Goal: Transaction & Acquisition: Purchase product/service

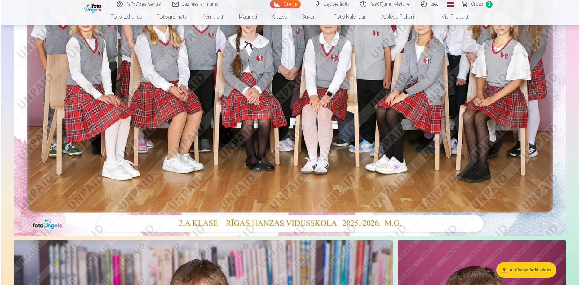
scroll to position [121, 0]
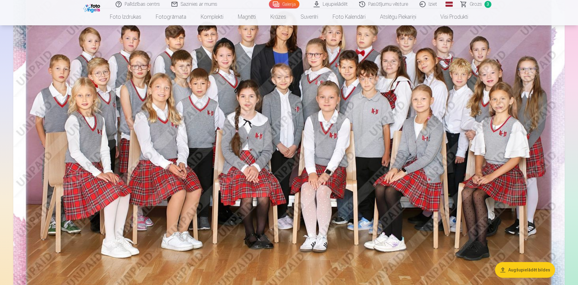
click at [313, 145] on img at bounding box center [289, 130] width 552 height 368
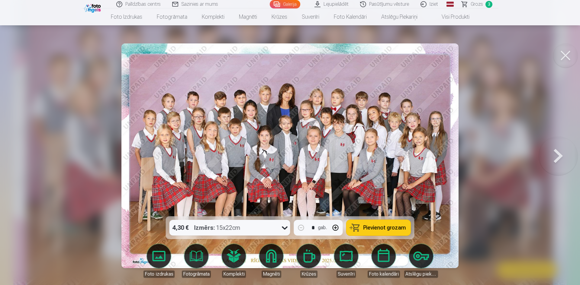
click at [367, 224] on button "Pievienot grozam" at bounding box center [378, 228] width 64 height 16
click at [375, 228] on span "Pievienot grozam" at bounding box center [384, 227] width 43 height 5
click at [478, 2] on span "Grozs" at bounding box center [476, 4] width 12 height 7
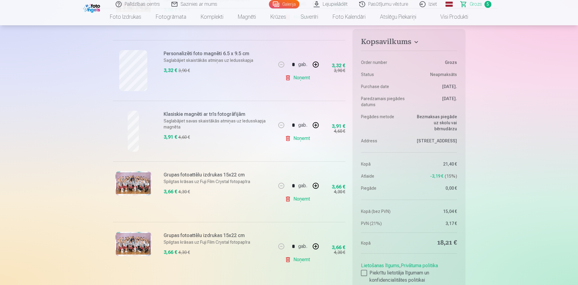
scroll to position [181, 0]
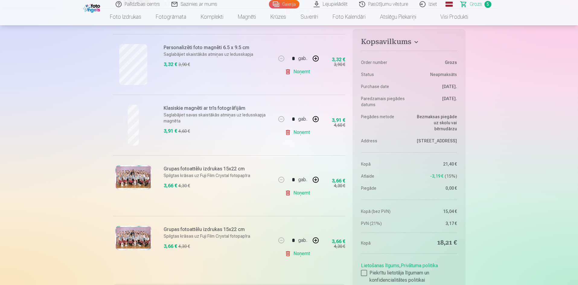
click at [303, 193] on link "Noņemt" at bounding box center [298, 193] width 27 height 12
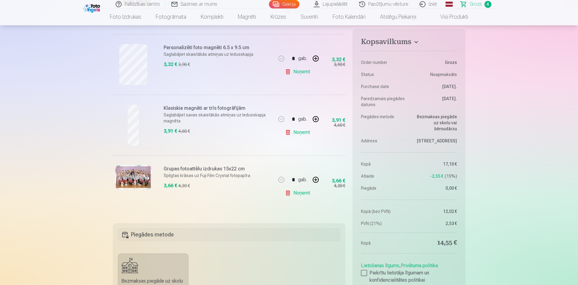
click at [301, 193] on link "Noņemt" at bounding box center [298, 193] width 27 height 12
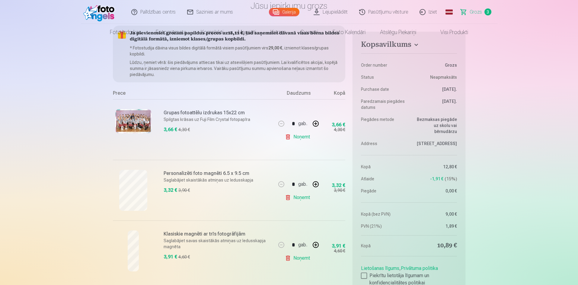
scroll to position [0, 0]
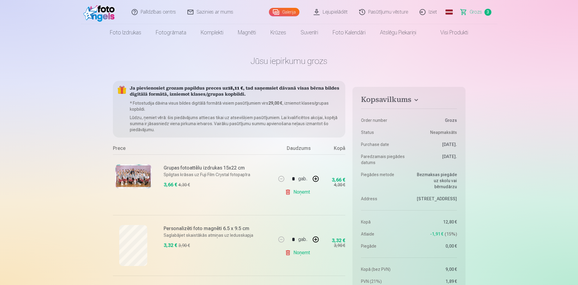
click at [293, 10] on link "Galerija" at bounding box center [284, 12] width 30 height 8
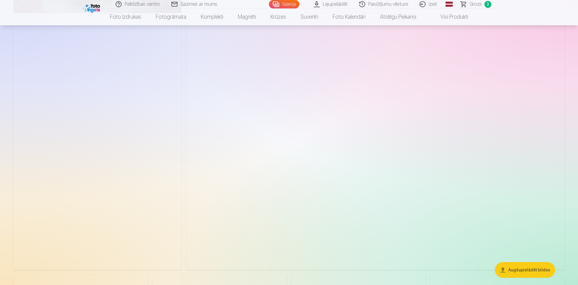
scroll to position [845, 0]
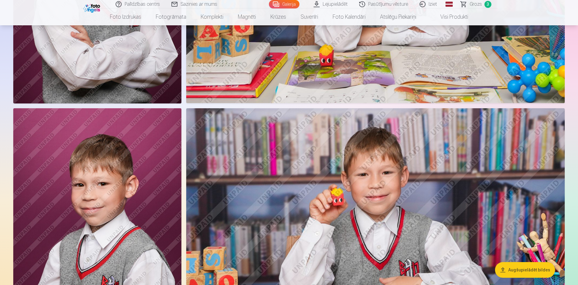
click at [473, 6] on span "Grozs" at bounding box center [476, 4] width 12 height 7
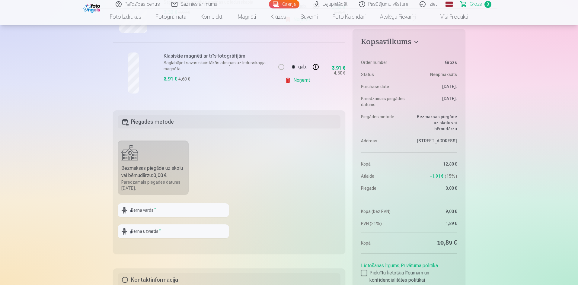
scroll to position [332, 0]
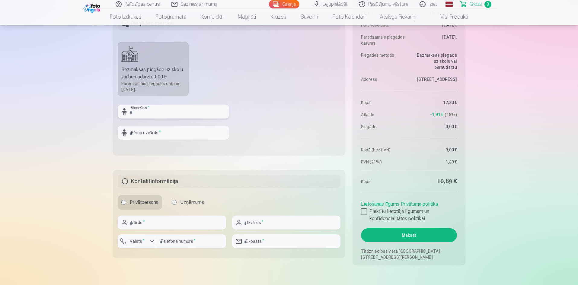
click at [148, 113] on input "text" at bounding box center [173, 112] width 111 height 14
type input "********"
click at [158, 138] on input "text" at bounding box center [173, 133] width 111 height 14
type input "*******"
click at [141, 220] on input "text" at bounding box center [172, 223] width 108 height 14
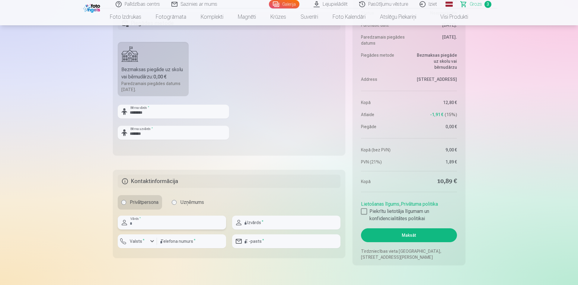
type input "****"
click at [257, 223] on input "text" at bounding box center [286, 223] width 108 height 14
type input "**********"
click at [143, 240] on label "Valsts *" at bounding box center [137, 241] width 20 height 6
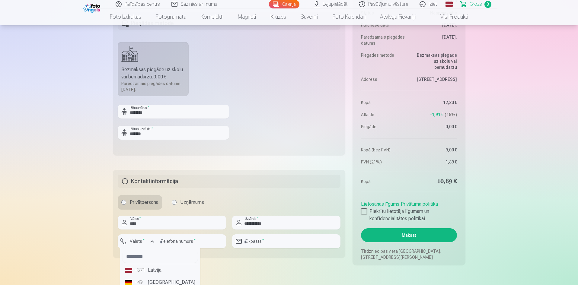
drag, startPoint x: 152, startPoint y: 268, endPoint x: 159, endPoint y: 259, distance: 10.8
click at [155, 266] on li "+371 Latvija" at bounding box center [160, 270] width 75 height 12
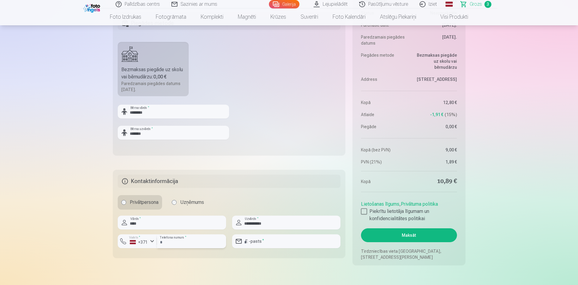
click at [172, 242] on input "number" at bounding box center [191, 242] width 69 height 14
type input "********"
click at [264, 244] on input "email" at bounding box center [286, 242] width 108 height 14
type input "**********"
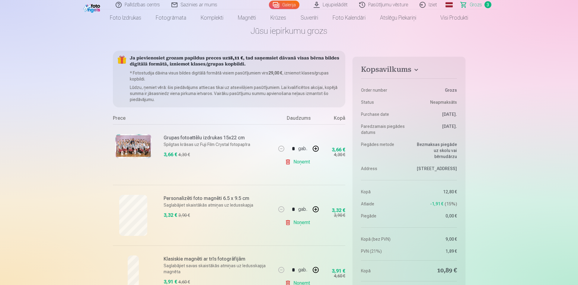
scroll to position [0, 0]
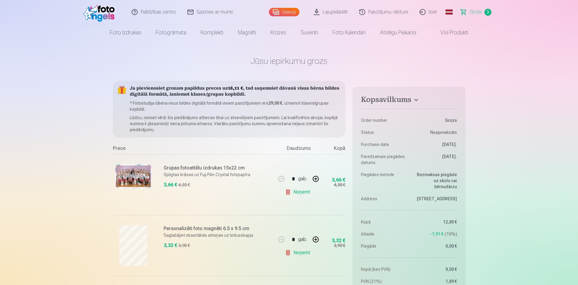
click at [296, 13] on link "Galerija" at bounding box center [284, 12] width 30 height 8
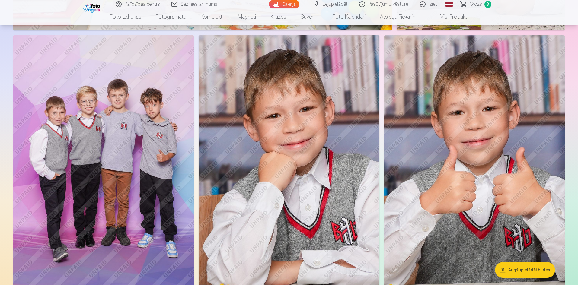
scroll to position [2053, 0]
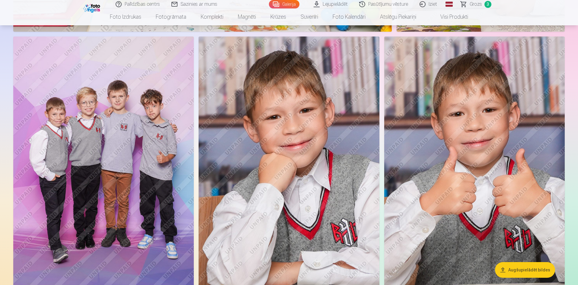
click at [477, 4] on span "Grozs" at bounding box center [476, 4] width 12 height 7
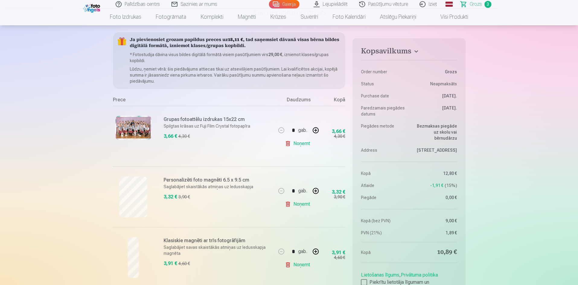
scroll to position [60, 0]
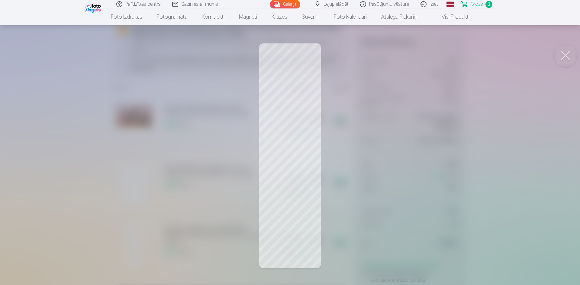
click at [305, 140] on div at bounding box center [290, 142] width 580 height 285
click at [565, 57] on button at bounding box center [565, 55] width 24 height 24
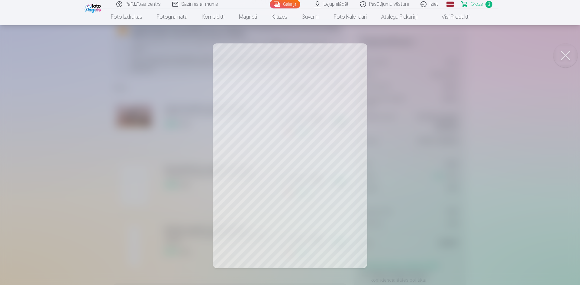
click at [139, 183] on div at bounding box center [290, 142] width 580 height 285
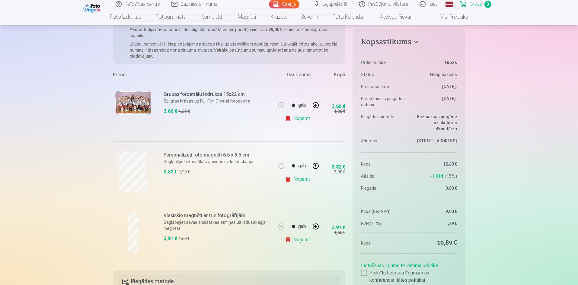
scroll to position [30, 0]
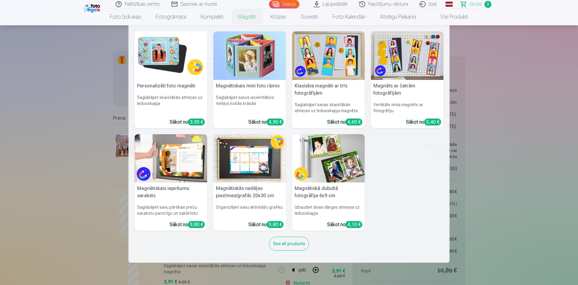
click at [425, 60] on img at bounding box center [407, 55] width 73 height 49
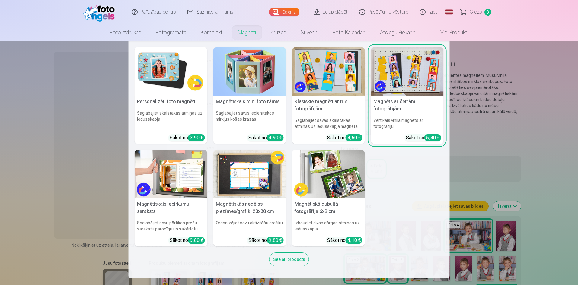
click at [248, 34] on link "Magnēti" at bounding box center [247, 32] width 33 height 17
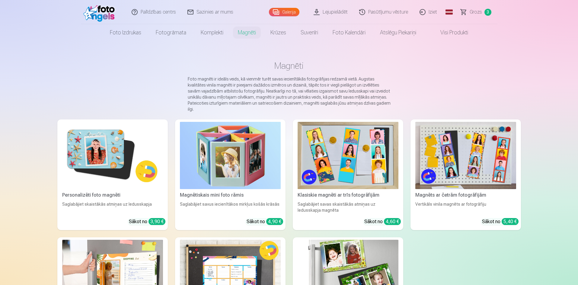
click at [363, 159] on img at bounding box center [348, 155] width 101 height 67
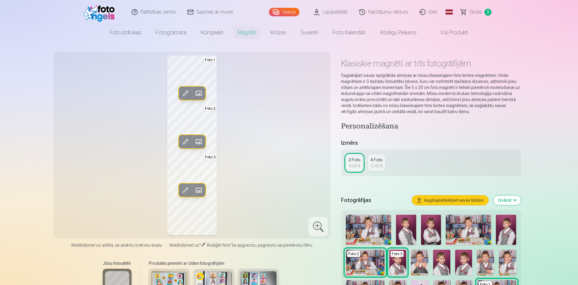
click at [201, 93] on span at bounding box center [199, 93] width 10 height 10
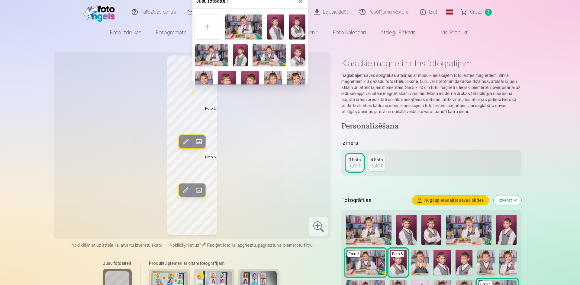
click at [299, 28] on img at bounding box center [297, 26] width 17 height 25
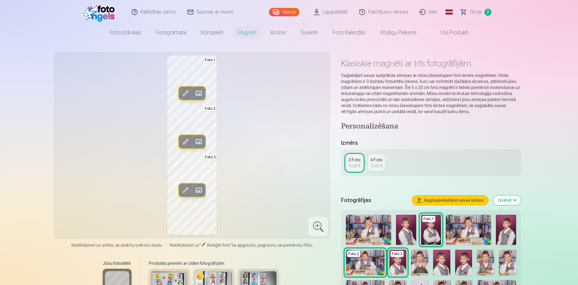
click at [200, 186] on span at bounding box center [199, 190] width 10 height 10
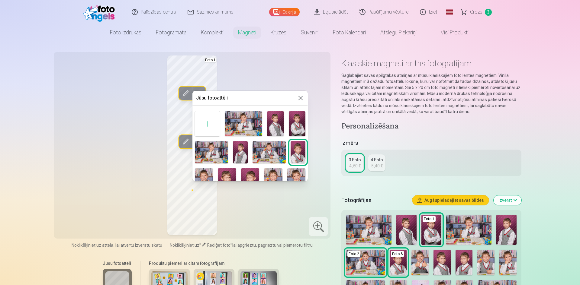
scroll to position [66, 0]
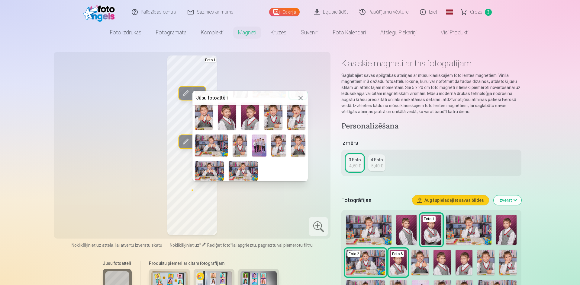
click at [191, 190] on div at bounding box center [290, 142] width 580 height 285
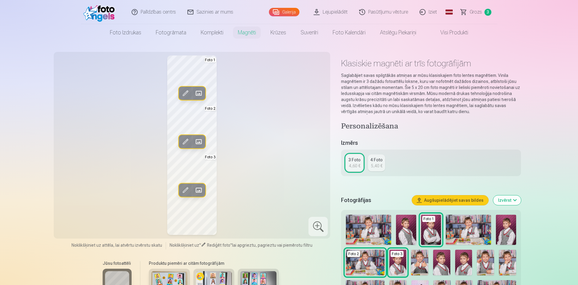
click at [199, 190] on span at bounding box center [199, 190] width 10 height 10
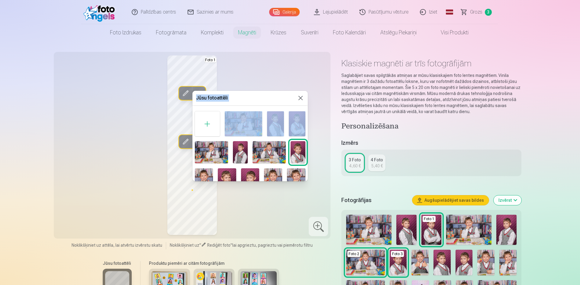
drag, startPoint x: 305, startPoint y: 135, endPoint x: 304, endPoint y: 151, distance: 16.4
click at [315, 168] on body "Palīdzības centrs Sazinies ar mums Galerija Lejupielādēt Pasūtījumu vēsture Izi…" at bounding box center [290, 142] width 580 height 285
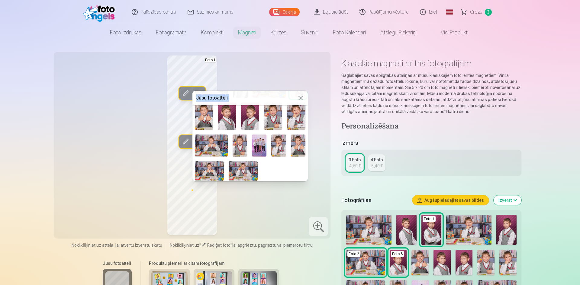
click at [535, 114] on div at bounding box center [290, 142] width 580 height 285
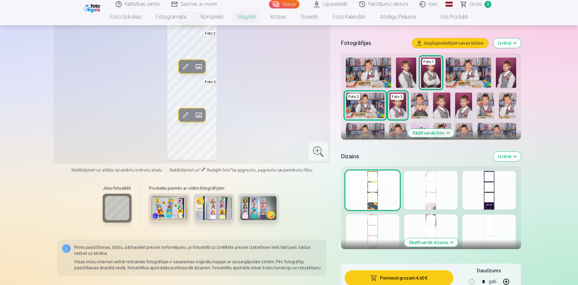
scroll to position [151, 0]
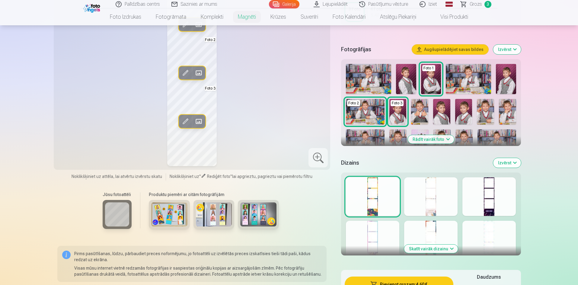
click at [436, 140] on button "Rādīt vairāk foto" at bounding box center [431, 139] width 46 height 8
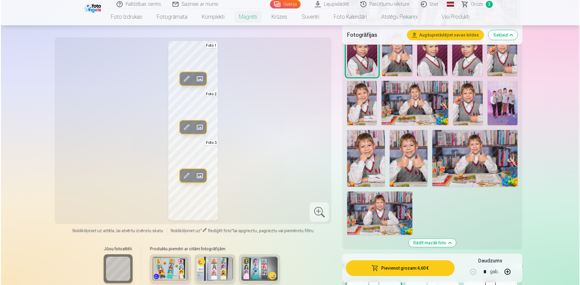
scroll to position [272, 0]
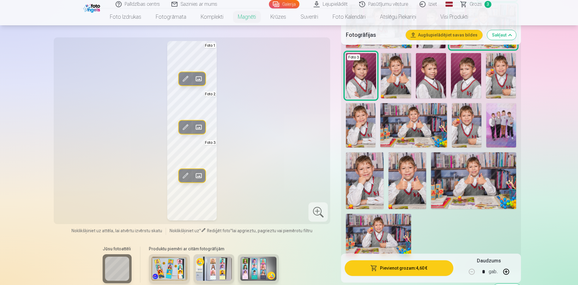
click at [504, 129] on img at bounding box center [501, 125] width 30 height 44
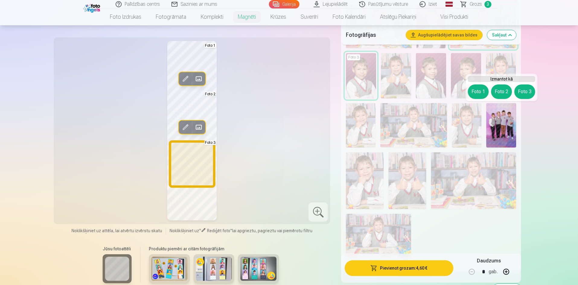
click at [525, 90] on button "Foto 3" at bounding box center [524, 92] width 21 height 14
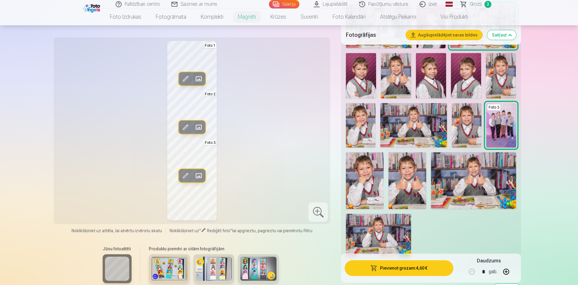
click at [185, 174] on span at bounding box center [186, 176] width 10 height 10
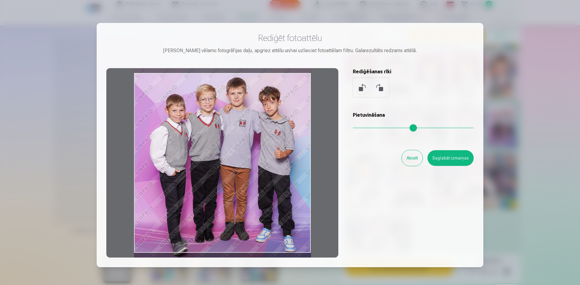
drag, startPoint x: 233, startPoint y: 131, endPoint x: 232, endPoint y: 134, distance: 3.5
click at [232, 134] on div at bounding box center [222, 163] width 232 height 190
click at [449, 156] on button "Saglabāt izmaiņas" at bounding box center [450, 158] width 46 height 16
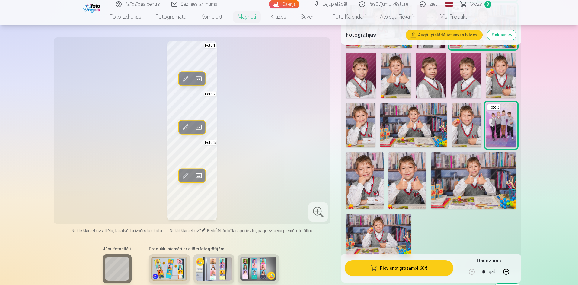
click at [198, 126] on span at bounding box center [199, 128] width 10 height 10
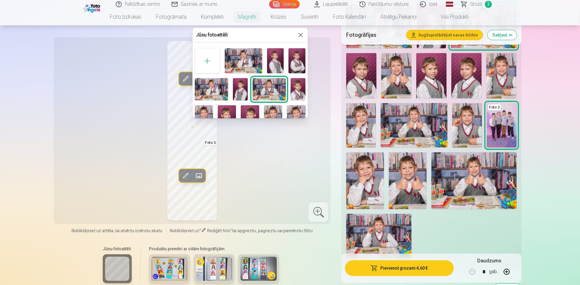
click at [474, 191] on div at bounding box center [290, 142] width 580 height 285
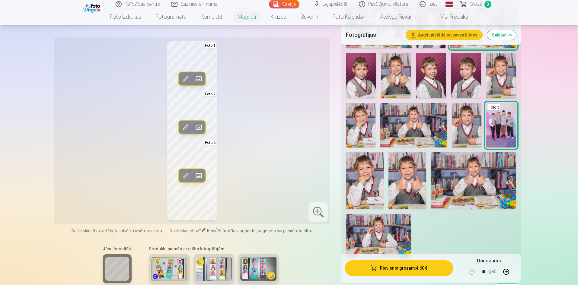
click at [197, 124] on span at bounding box center [199, 128] width 10 height 10
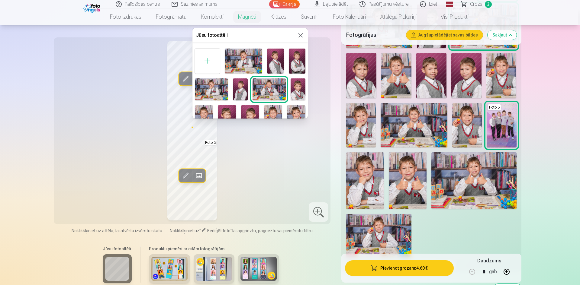
click at [468, 174] on div at bounding box center [290, 142] width 580 height 285
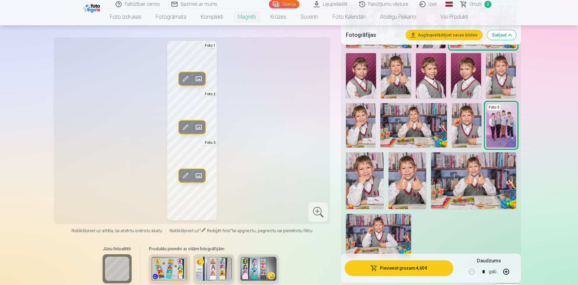
click at [460, 178] on img at bounding box center [473, 180] width 85 height 56
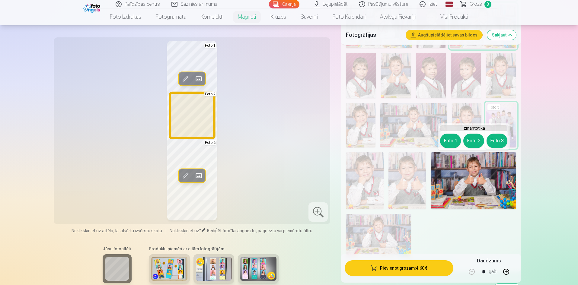
click at [471, 142] on button "Foto 2" at bounding box center [473, 141] width 21 height 14
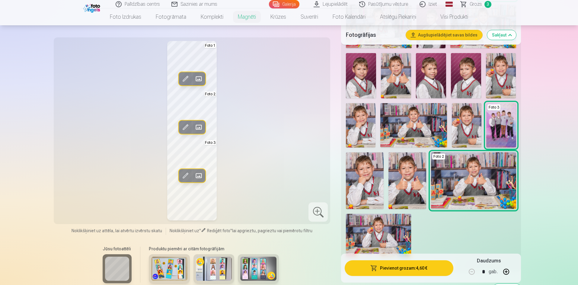
click at [186, 127] on span at bounding box center [186, 128] width 10 height 10
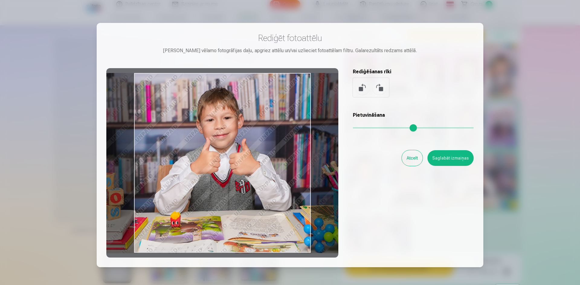
drag, startPoint x: 251, startPoint y: 193, endPoint x: 248, endPoint y: 178, distance: 15.4
click at [248, 178] on div at bounding box center [222, 163] width 232 height 190
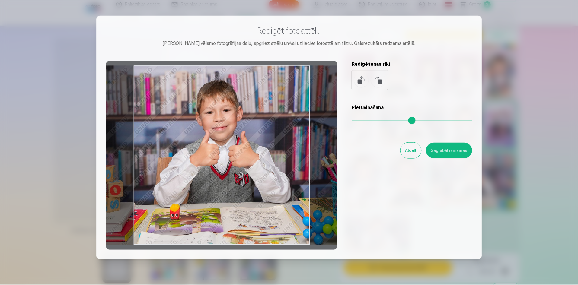
scroll to position [30, 0]
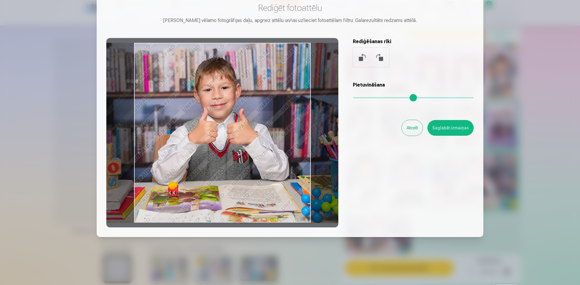
drag, startPoint x: 300, startPoint y: 218, endPoint x: 305, endPoint y: 214, distance: 6.2
click at [298, 202] on div at bounding box center [222, 133] width 232 height 190
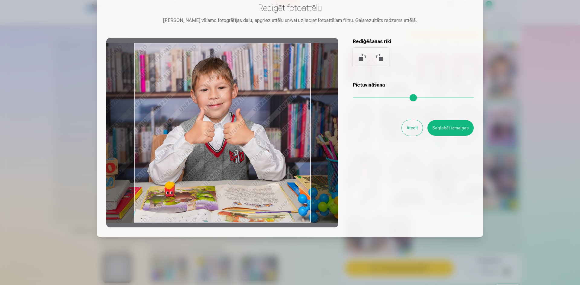
drag, startPoint x: 309, startPoint y: 223, endPoint x: 305, endPoint y: 219, distance: 5.9
click at [305, 219] on div at bounding box center [222, 133] width 232 height 190
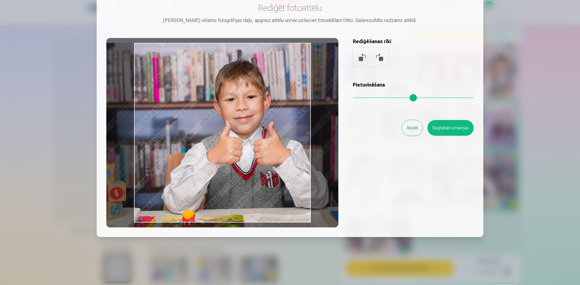
drag, startPoint x: 356, startPoint y: 98, endPoint x: 362, endPoint y: 99, distance: 6.8
click at [362, 98] on input "range" at bounding box center [413, 97] width 121 height 1
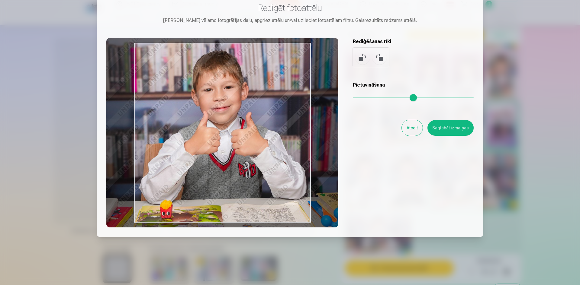
drag, startPoint x: 272, startPoint y: 135, endPoint x: 251, endPoint y: 126, distance: 23.3
click at [251, 126] on div at bounding box center [222, 133] width 232 height 190
type input "****"
click at [443, 128] on button "Saglabāt izmaiņas" at bounding box center [450, 128] width 46 height 16
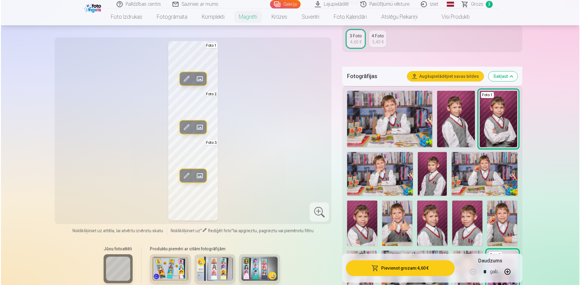
scroll to position [121, 0]
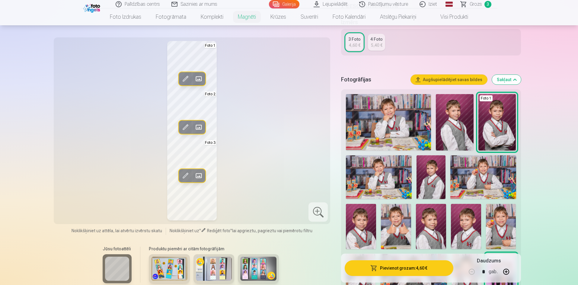
click at [380, 179] on img at bounding box center [379, 177] width 66 height 44
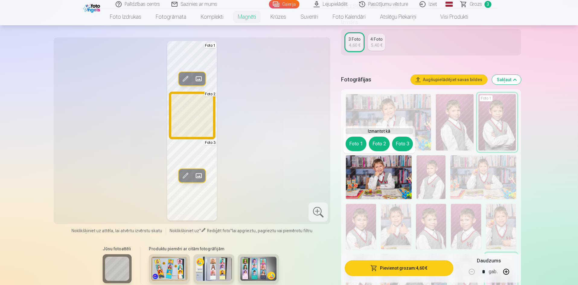
click at [376, 144] on button "Foto 2" at bounding box center [379, 144] width 21 height 14
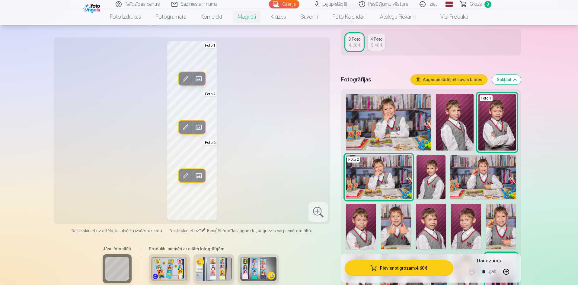
click at [187, 126] on span at bounding box center [186, 128] width 10 height 10
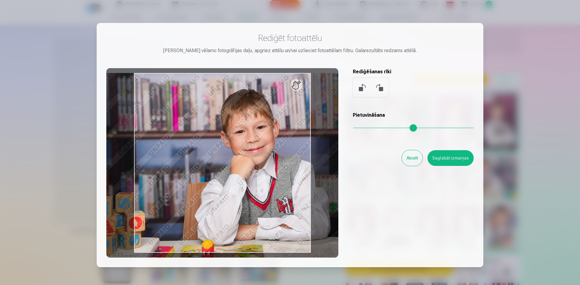
drag, startPoint x: 357, startPoint y: 128, endPoint x: 293, endPoint y: 161, distance: 72.5
click at [363, 129] on input "range" at bounding box center [413, 127] width 121 height 1
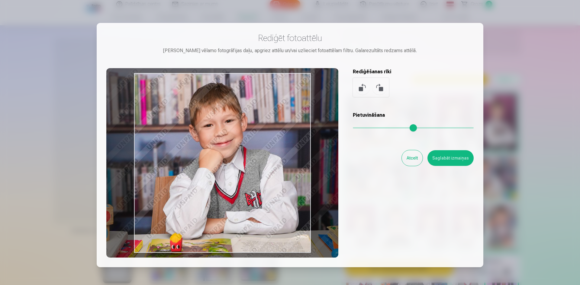
type input "****"
drag, startPoint x: 247, startPoint y: 181, endPoint x: 216, endPoint y: 174, distance: 31.7
click at [216, 174] on div at bounding box center [222, 163] width 232 height 190
click at [451, 156] on button "Saglabāt izmaiņas" at bounding box center [450, 158] width 46 height 16
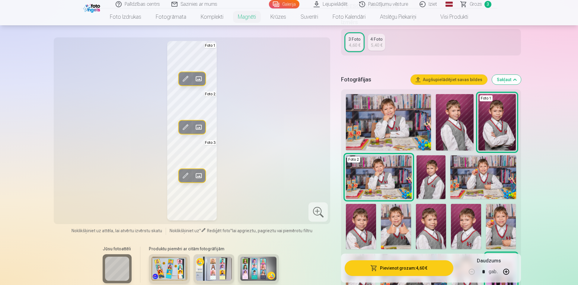
click at [401, 269] on button "Pievienot grozam : 4,60 €" at bounding box center [399, 269] width 108 height 16
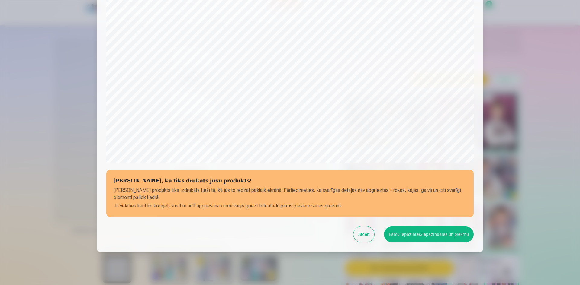
scroll to position [149, 0]
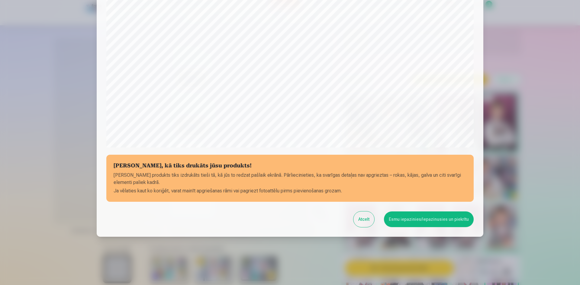
click at [414, 219] on button "Esmu iepazinies/iepazinusies un piekrītu" at bounding box center [429, 220] width 90 height 16
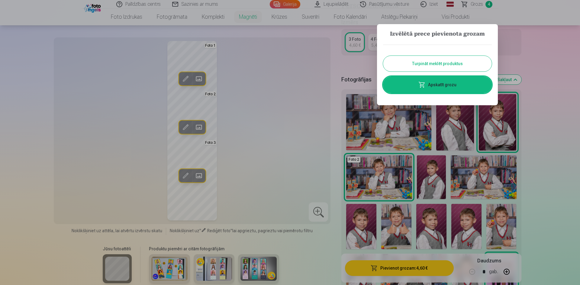
click at [440, 87] on link "Apskatīt grozu" at bounding box center [437, 84] width 109 height 17
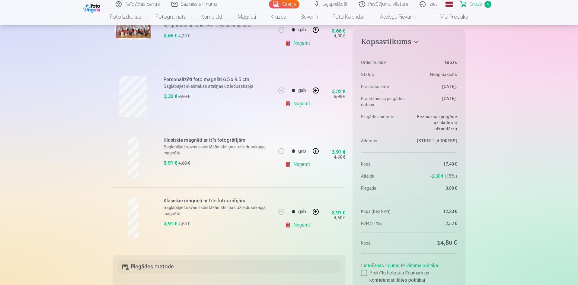
scroll to position [151, 0]
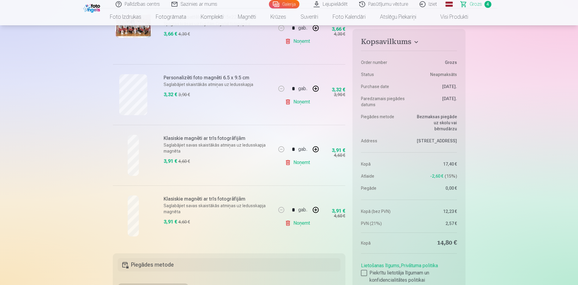
click at [308, 162] on link "Noņemt" at bounding box center [298, 163] width 27 height 12
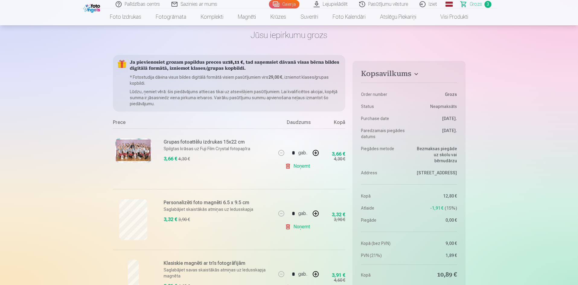
scroll to position [0, 0]
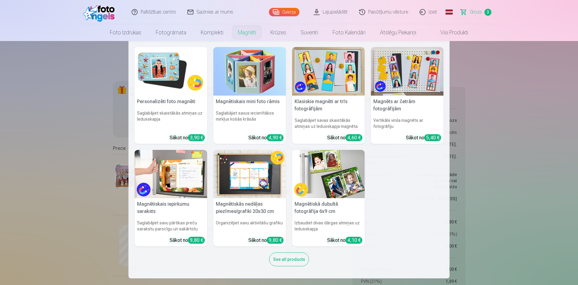
click at [246, 37] on link "Magnēti" at bounding box center [247, 32] width 33 height 17
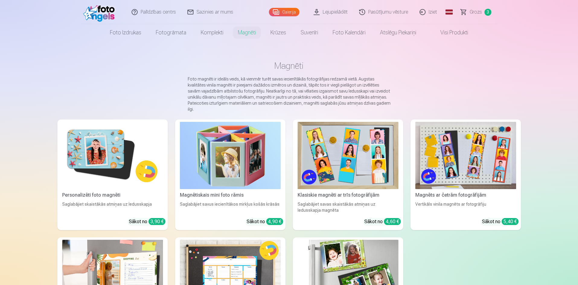
click at [94, 170] on img at bounding box center [112, 155] width 101 height 67
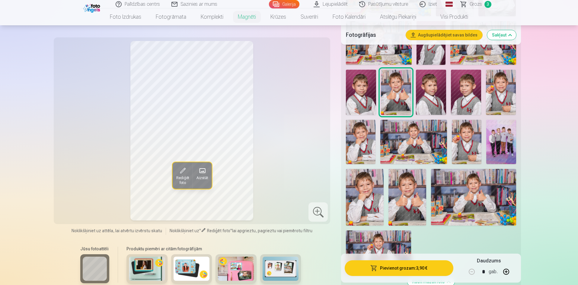
scroll to position [272, 0]
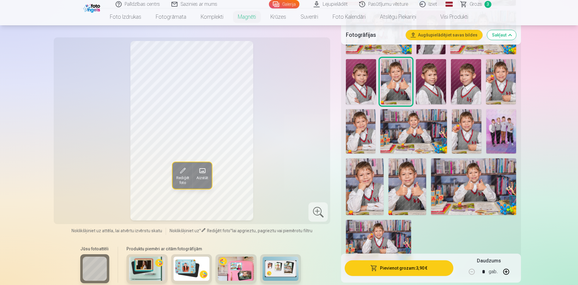
click at [372, 183] on img at bounding box center [365, 186] width 38 height 57
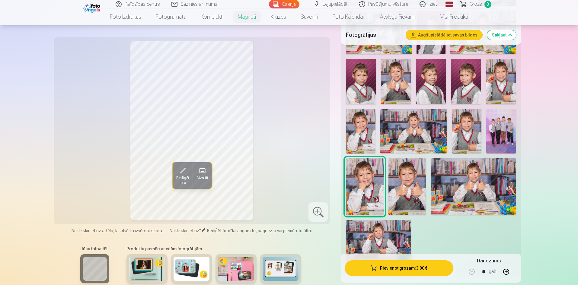
click at [183, 176] on span "Rediģēt foto" at bounding box center [182, 181] width 13 height 10
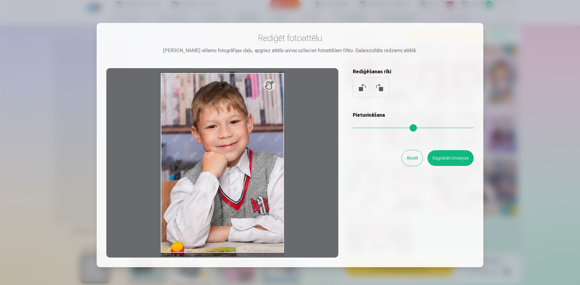
click at [355, 127] on input "range" at bounding box center [413, 127] width 121 height 1
drag, startPoint x: 356, startPoint y: 127, endPoint x: 342, endPoint y: 131, distance: 15.1
click at [354, 128] on input "range" at bounding box center [413, 127] width 121 height 1
drag, startPoint x: 256, startPoint y: 157, endPoint x: 265, endPoint y: 157, distance: 9.4
click at [265, 157] on div at bounding box center [222, 163] width 232 height 190
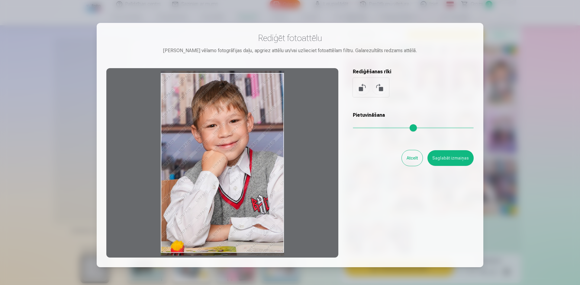
drag, startPoint x: 272, startPoint y: 162, endPoint x: 266, endPoint y: 159, distance: 7.3
click at [263, 161] on div at bounding box center [222, 163] width 232 height 190
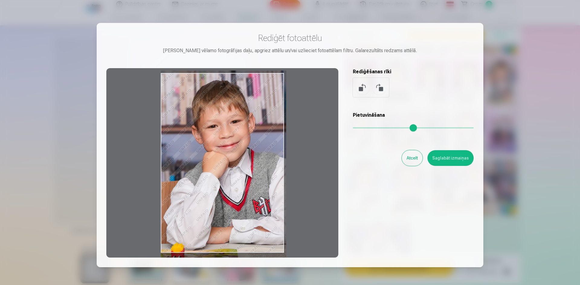
drag, startPoint x: 354, startPoint y: 126, endPoint x: 358, endPoint y: 126, distance: 3.3
click at [358, 127] on input "range" at bounding box center [413, 127] width 121 height 1
drag, startPoint x: 244, startPoint y: 179, endPoint x: 263, endPoint y: 179, distance: 18.7
click at [263, 179] on div at bounding box center [222, 163] width 232 height 190
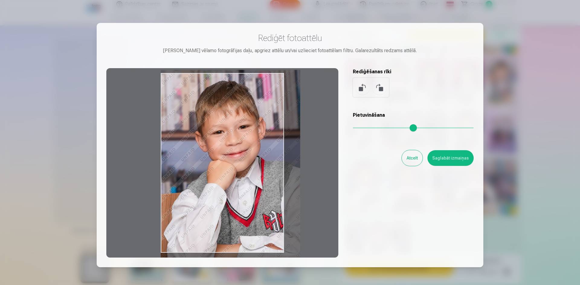
drag, startPoint x: 357, startPoint y: 129, endPoint x: 373, endPoint y: 130, distance: 15.1
click at [373, 129] on input "range" at bounding box center [413, 127] width 121 height 1
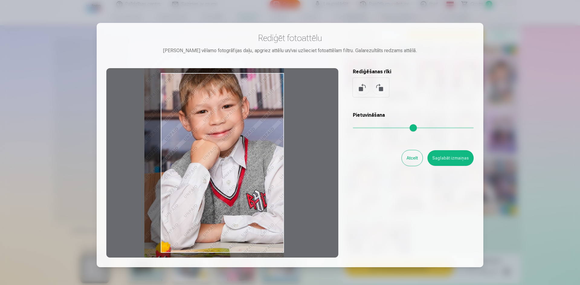
type input "****"
drag, startPoint x: 229, startPoint y: 166, endPoint x: 212, endPoint y: 145, distance: 27.2
click at [212, 145] on div at bounding box center [222, 163] width 232 height 190
click at [411, 156] on button "Atcelt" at bounding box center [411, 158] width 21 height 16
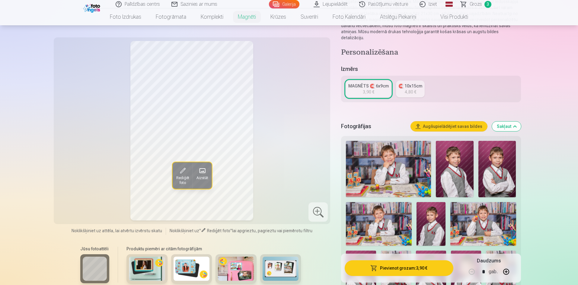
scroll to position [91, 0]
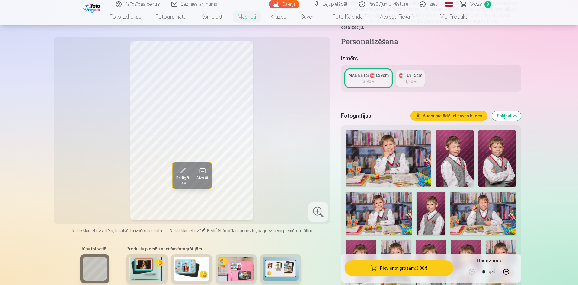
click at [386, 158] on img at bounding box center [388, 158] width 85 height 56
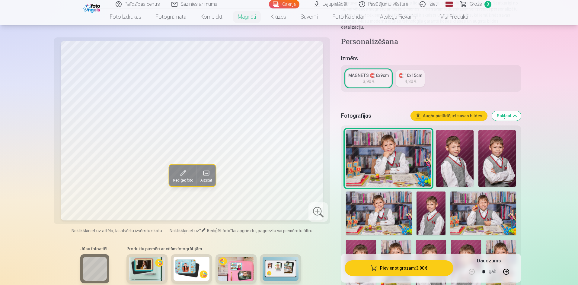
click at [191, 173] on button "Rediģēt foto" at bounding box center [182, 176] width 27 height 22
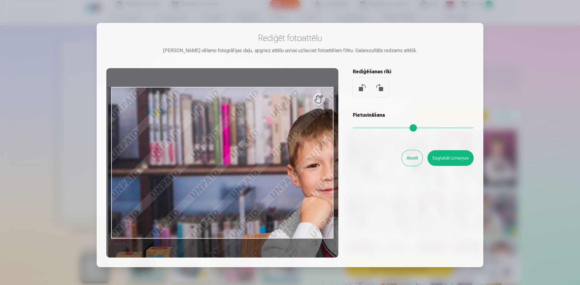
drag, startPoint x: 354, startPoint y: 126, endPoint x: 397, endPoint y: 124, distance: 42.6
type input "****"
click at [397, 127] on input "range" at bounding box center [413, 127] width 121 height 1
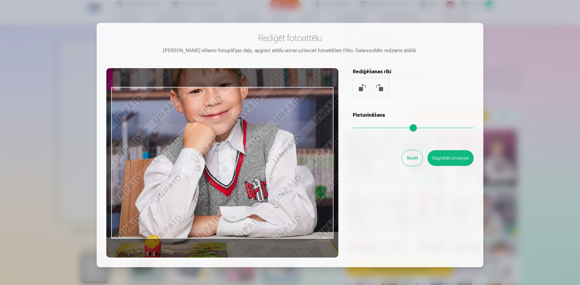
drag, startPoint x: 271, startPoint y: 164, endPoint x: 167, endPoint y: 98, distance: 123.6
click at [167, 98] on div at bounding box center [222, 163] width 232 height 190
click at [418, 161] on button "Atcelt" at bounding box center [411, 158] width 21 height 16
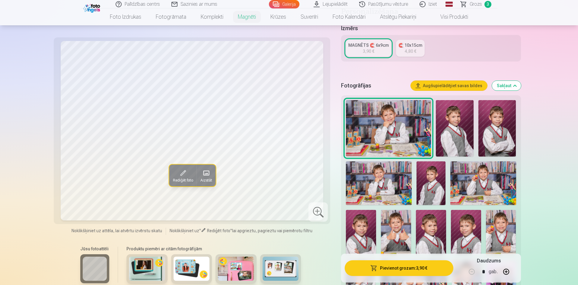
scroll to position [151, 0]
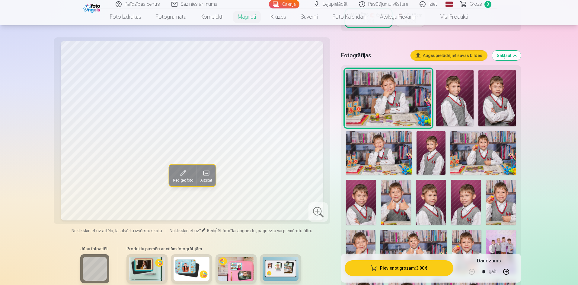
click at [475, 5] on span "Grozs" at bounding box center [476, 4] width 12 height 7
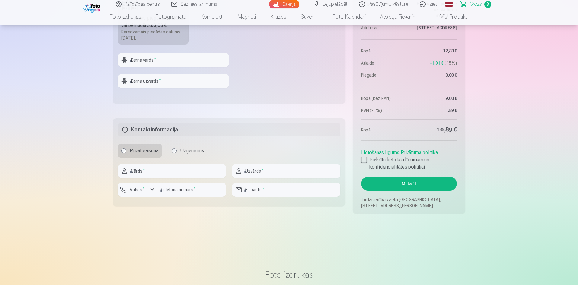
scroll to position [392, 0]
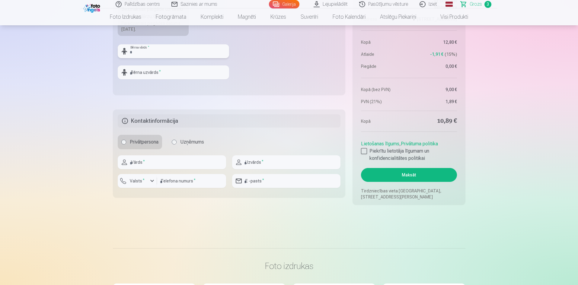
click at [141, 52] on input "text" at bounding box center [173, 51] width 111 height 14
type input "********"
click at [149, 71] on input "text" at bounding box center [173, 73] width 111 height 14
type input "*******"
click at [157, 166] on input "text" at bounding box center [172, 162] width 108 height 14
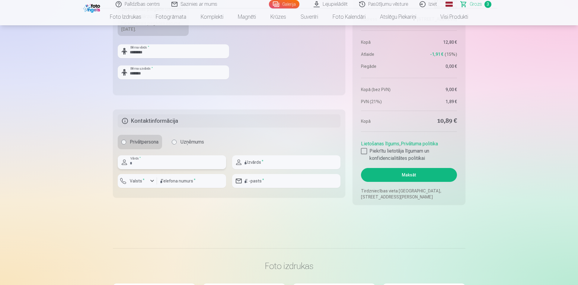
type input "****"
click at [263, 165] on input "text" at bounding box center [286, 162] width 108 height 14
type input "**********"
click at [144, 179] on label "Valsts *" at bounding box center [137, 181] width 20 height 6
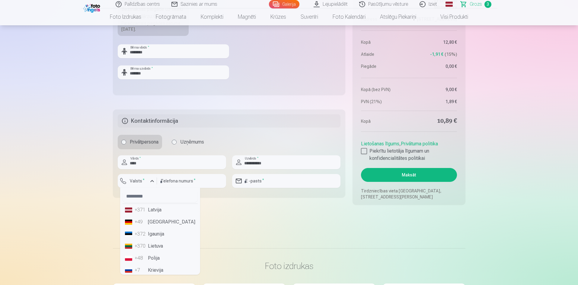
drag, startPoint x: 145, startPoint y: 207, endPoint x: 162, endPoint y: 184, distance: 29.0
click at [145, 207] on div "+371" at bounding box center [141, 209] width 12 height 7
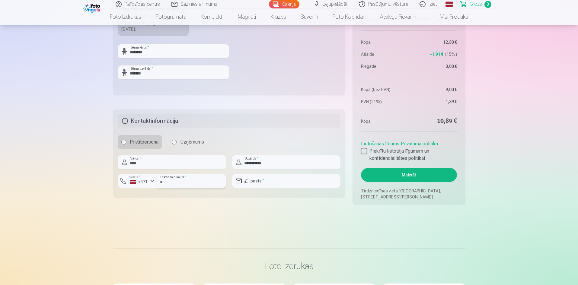
click at [167, 180] on input "number" at bounding box center [191, 181] width 69 height 14
type input "********"
click at [293, 185] on input "email" at bounding box center [286, 181] width 108 height 14
type input "**********"
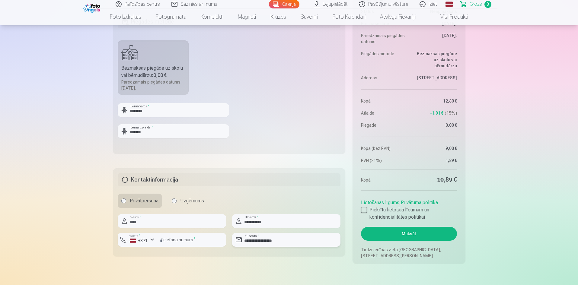
scroll to position [332, 0]
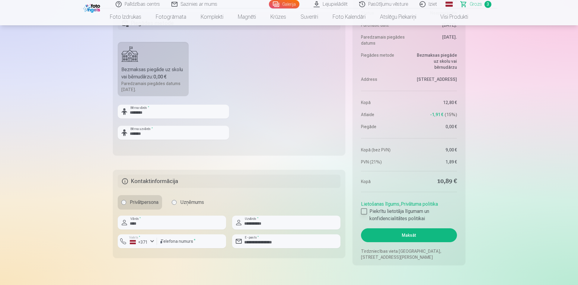
click at [362, 211] on div at bounding box center [364, 212] width 6 height 6
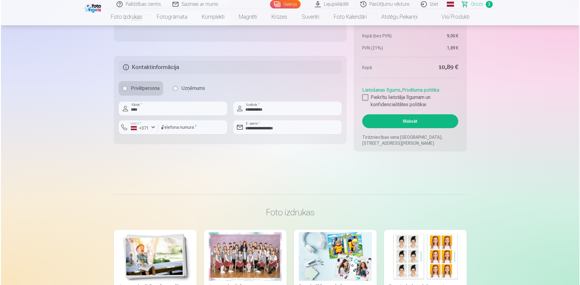
scroll to position [513, 0]
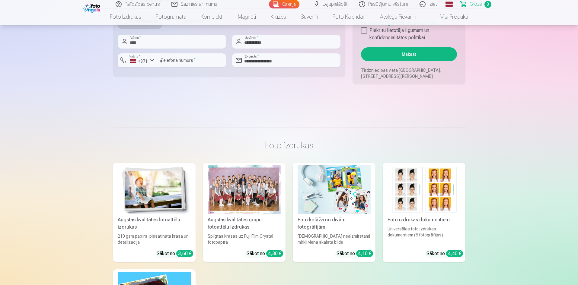
click at [408, 54] on button "Maksāt" at bounding box center [409, 54] width 96 height 14
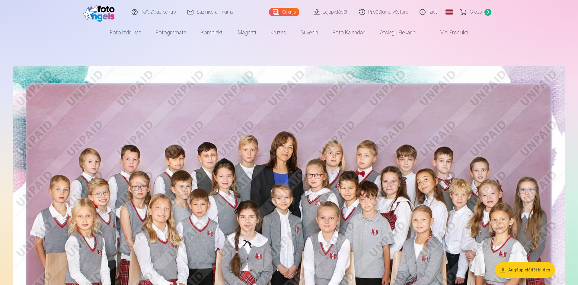
click at [434, 13] on link "Iziet" at bounding box center [428, 12] width 29 height 24
